Goal: Find specific page/section: Find specific page/section

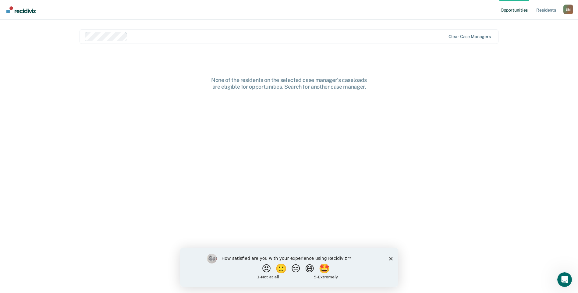
click at [391, 255] on div "How satisfied are you with your experience using Recidiviz? 😠 🙁 😑 😄 🤩 1 - Not a…" at bounding box center [289, 266] width 218 height 39
click at [391, 257] on polygon "Close survey" at bounding box center [391, 258] width 4 height 4
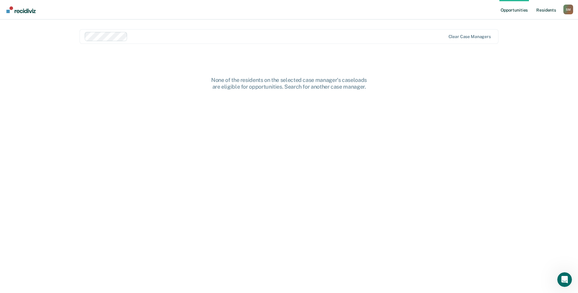
click at [547, 11] on link "Resident s" at bounding box center [546, 9] width 22 height 19
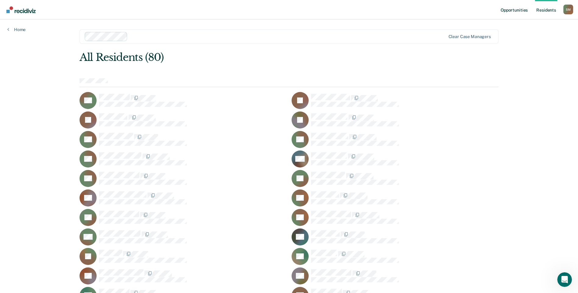
click at [523, 11] on link "Opportunities" at bounding box center [514, 9] width 30 height 19
